Goal: Task Accomplishment & Management: Understand process/instructions

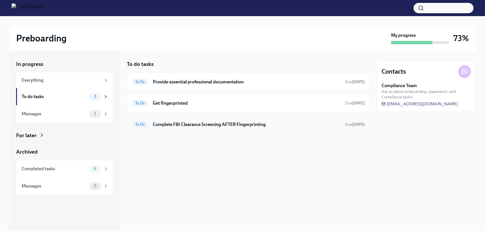
click at [217, 127] on h6 "Complete FBI Clearance Screening AFTER Fingerprinting" at bounding box center [247, 125] width 188 height 6
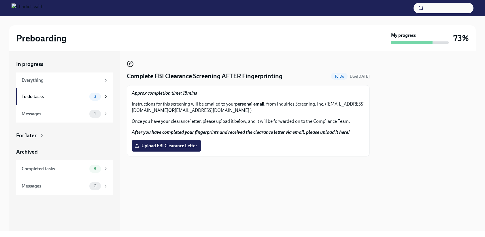
click at [132, 63] on icon "button" at bounding box center [130, 64] width 7 height 7
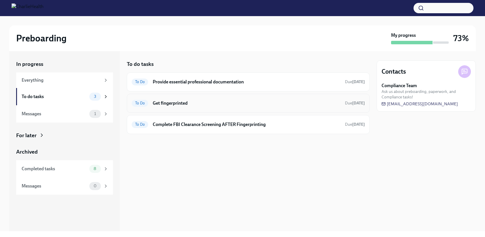
click at [201, 105] on h6 "Get fingerprinted" at bounding box center [247, 103] width 188 height 6
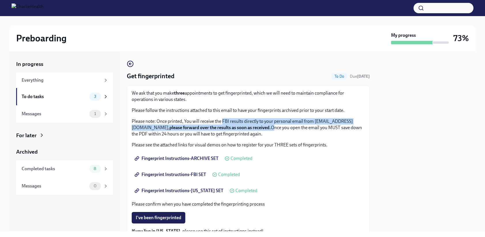
drag, startPoint x: 223, startPoint y: 122, endPoint x: 313, endPoint y: 127, distance: 90.1
click at [313, 127] on p "Please note: Once printed, You will receive the FBI results directly to your pe…" at bounding box center [248, 127] width 233 height 19
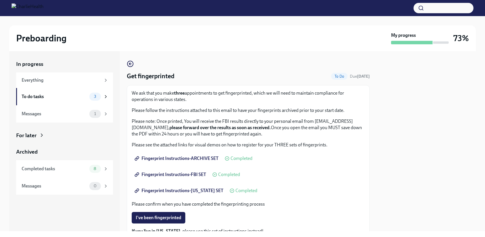
scroll to position [3, 0]
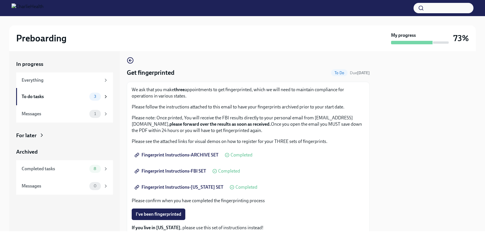
drag, startPoint x: 243, startPoint y: 124, endPoint x: 316, endPoint y: 130, distance: 73.2
click at [316, 130] on p "Please note: Once printed, You will receive the FBI results directly to your pe…" at bounding box center [248, 124] width 233 height 19
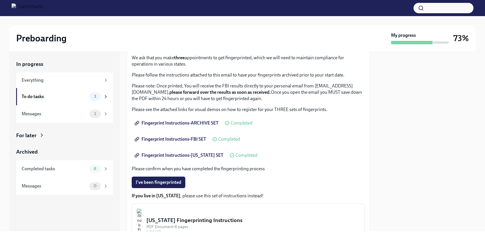
scroll to position [0, 0]
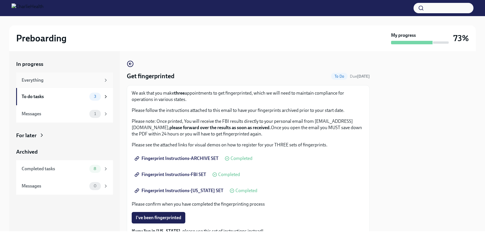
click at [70, 86] on div "Everything" at bounding box center [64, 81] width 97 height 16
